Goal: Information Seeking & Learning: Find specific fact

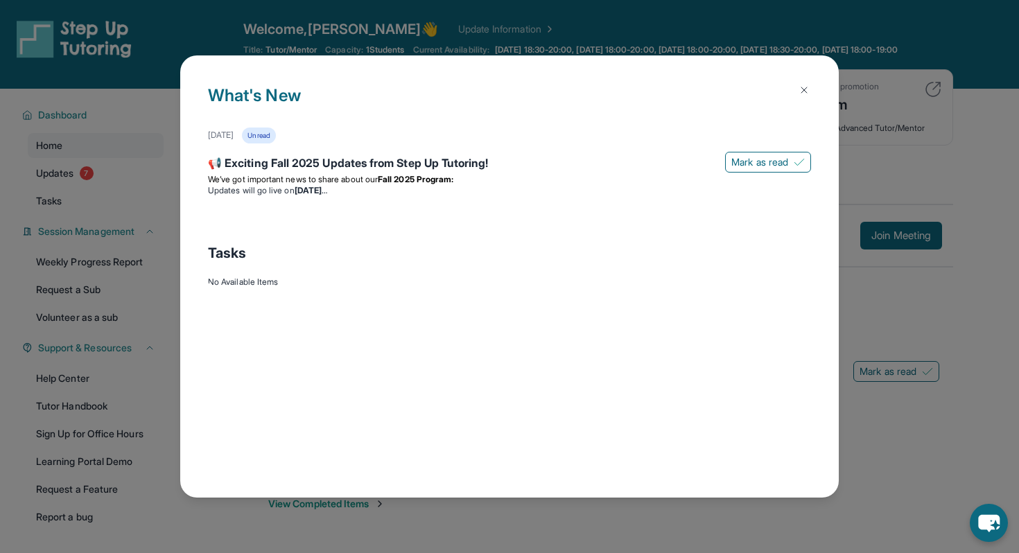
click at [814, 82] on button at bounding box center [804, 90] width 28 height 28
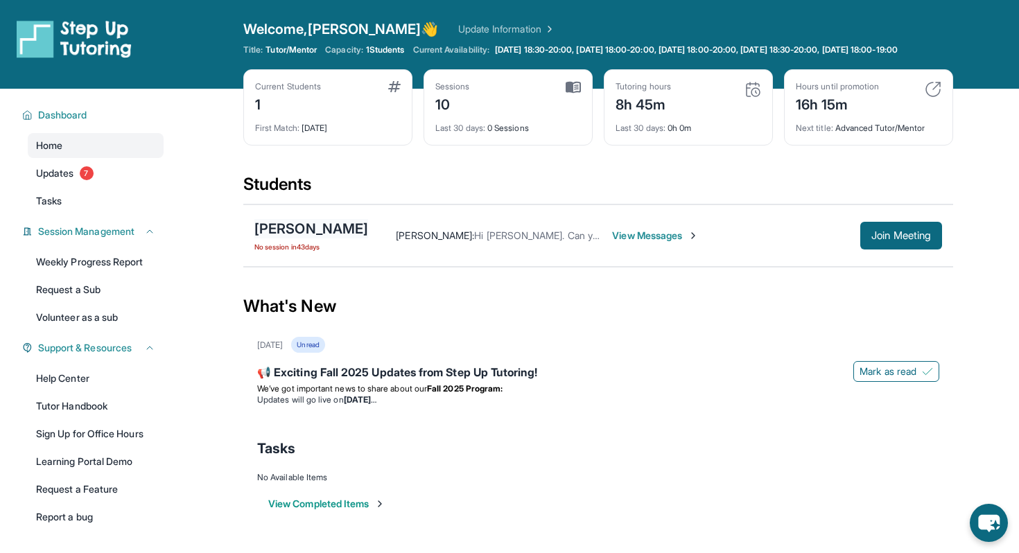
click at [307, 238] on div "[PERSON_NAME]" at bounding box center [311, 228] width 114 height 19
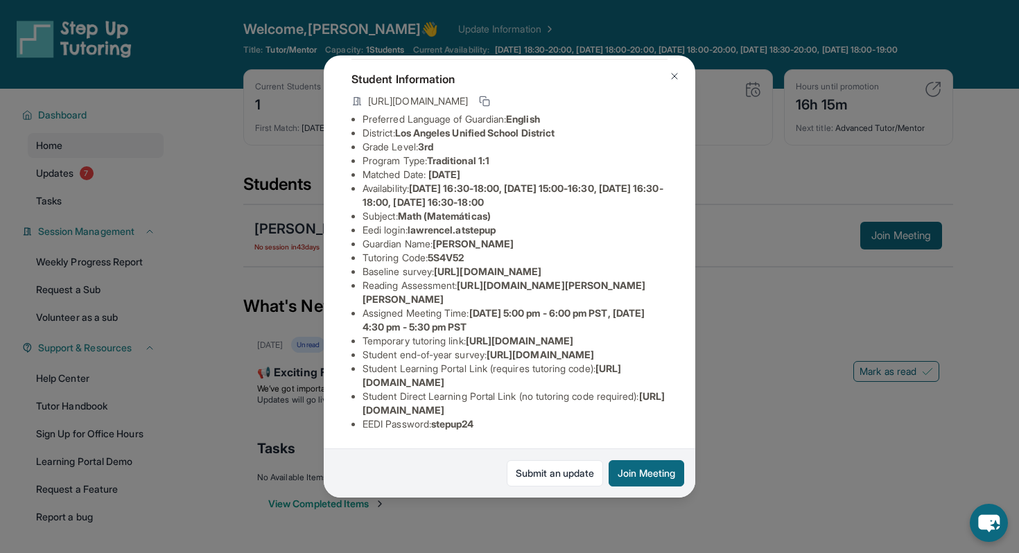
scroll to position [195, 0]
drag, startPoint x: 611, startPoint y: 381, endPoint x: 362, endPoint y: 384, distance: 249.5
click at [362, 384] on ul "Preferred Language of Guardian: English District: [GEOGRAPHIC_DATA] Unified Sch…" at bounding box center [509, 271] width 316 height 319
copy span "[URL][DOMAIN_NAME]"
drag, startPoint x: 475, startPoint y: 130, endPoint x: 437, endPoint y: 131, distance: 38.1
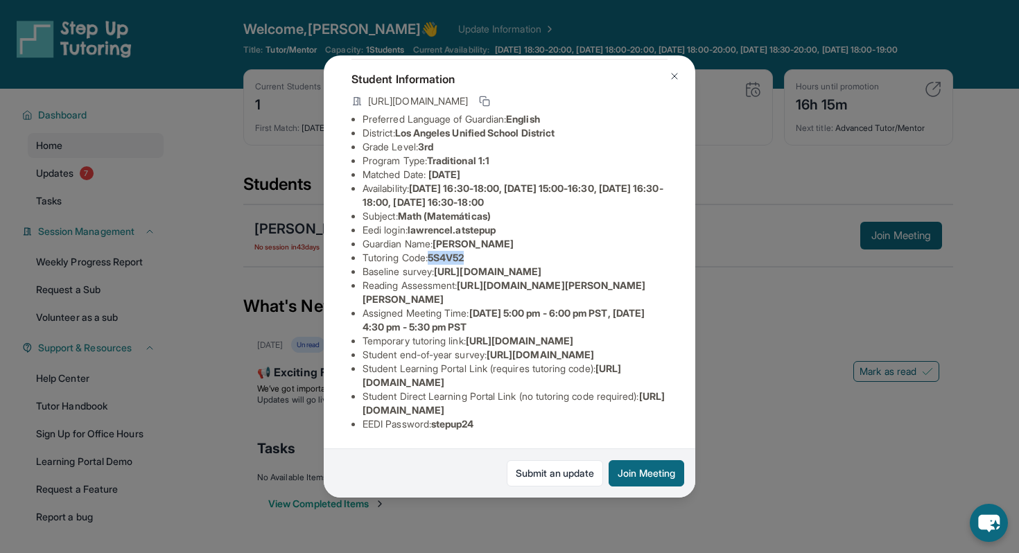
click at [437, 251] on li "Tutoring Code : 5S4V52" at bounding box center [515, 258] width 305 height 14
copy span "5S4V52"
